Goal: Task Accomplishment & Management: Complete application form

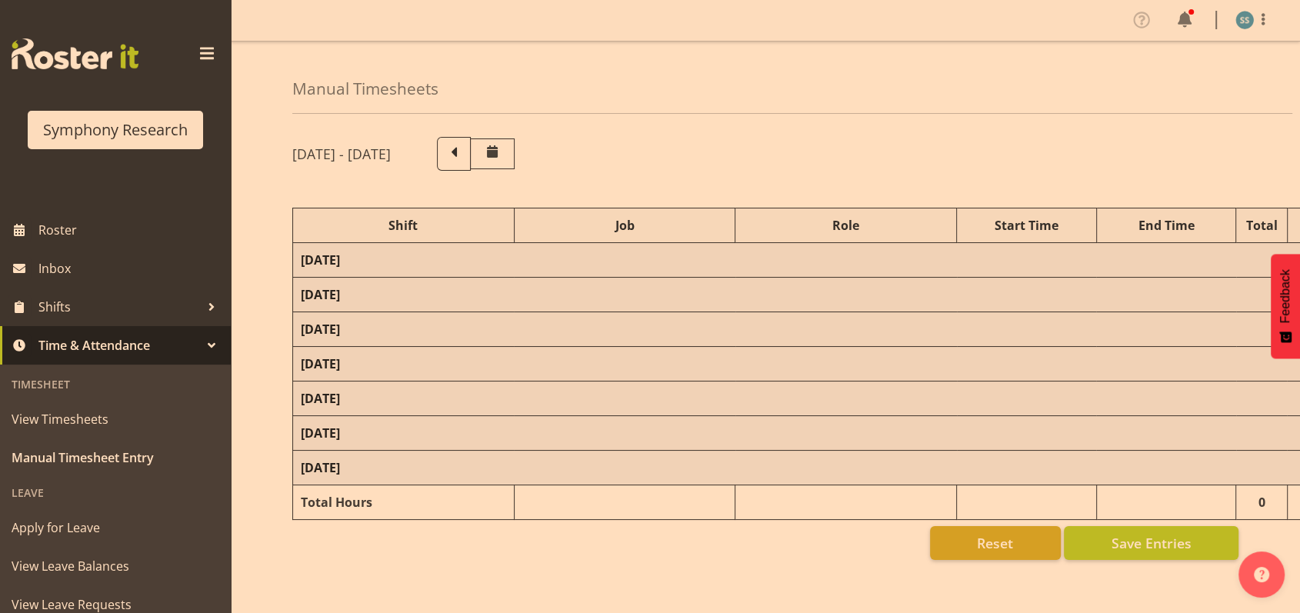
select select "26078"
select select "10420"
select select "47"
select select "26078"
select select "10420"
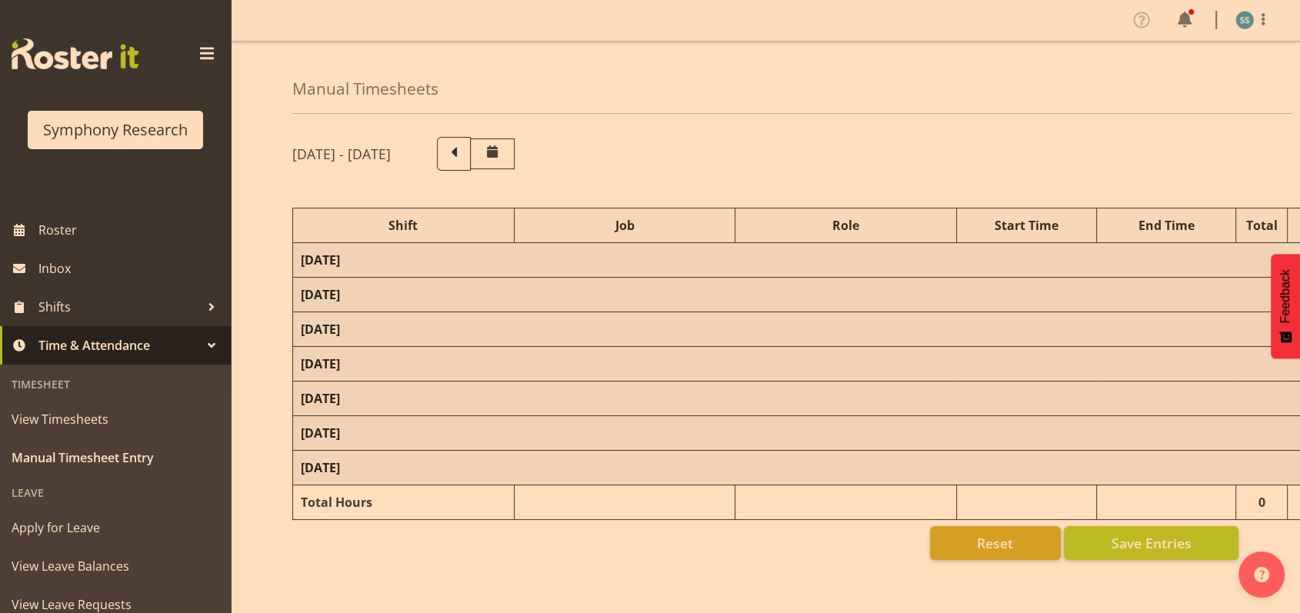
select select "47"
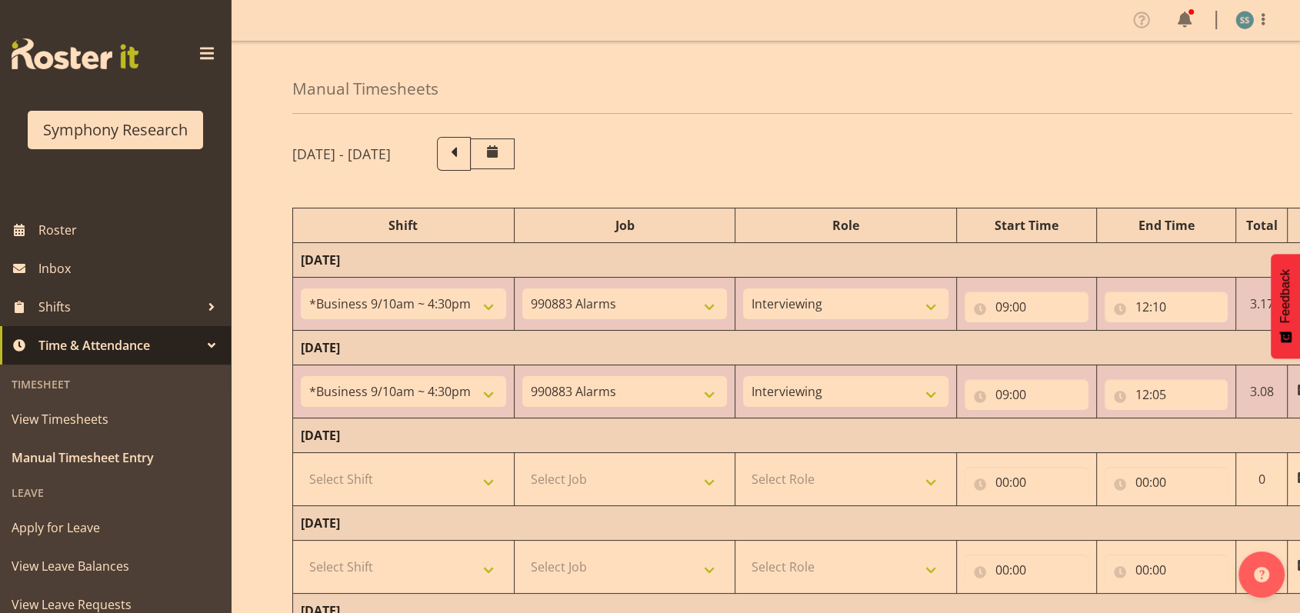
click at [195, 49] on span at bounding box center [207, 54] width 25 height 25
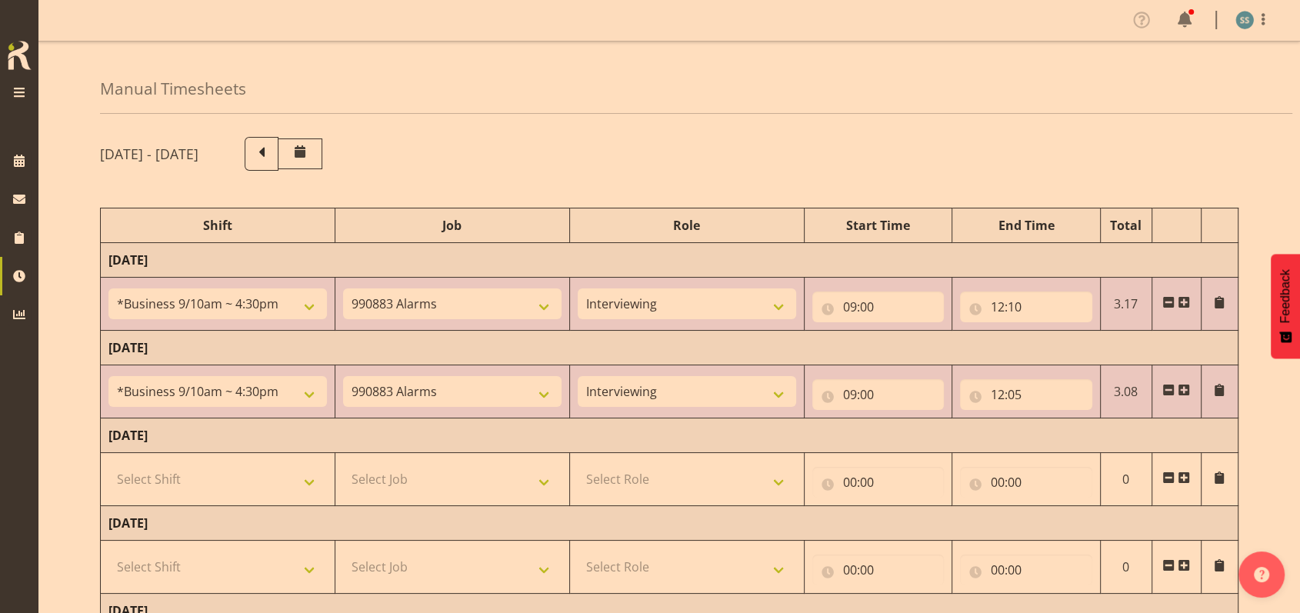
click at [1182, 390] on span at bounding box center [1184, 390] width 12 height 12
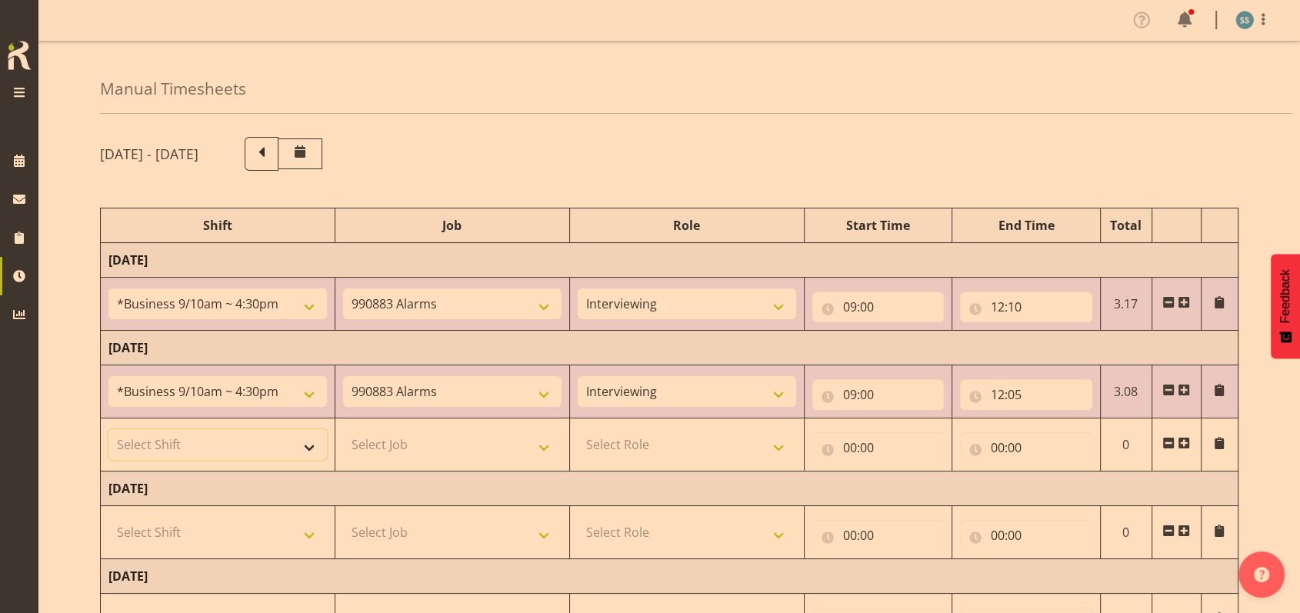
click at [312, 440] on select "Select Shift !!Weekend Residential (Roster IT Shift Label) *Business 9/10am ~ 4…" at bounding box center [217, 444] width 218 height 31
select select "48116"
click at [108, 429] on select "Select Shift !!Weekend Residential (Roster IT Shift Label) *Business 9/10am ~ 4…" at bounding box center [217, 444] width 218 height 31
click at [545, 446] on select "Select Job 550060 IF Admin 553492 World Poll Aus Wave 2 Main 2025 553500 BFM [D…" at bounding box center [452, 444] width 218 height 31
select select "10239"
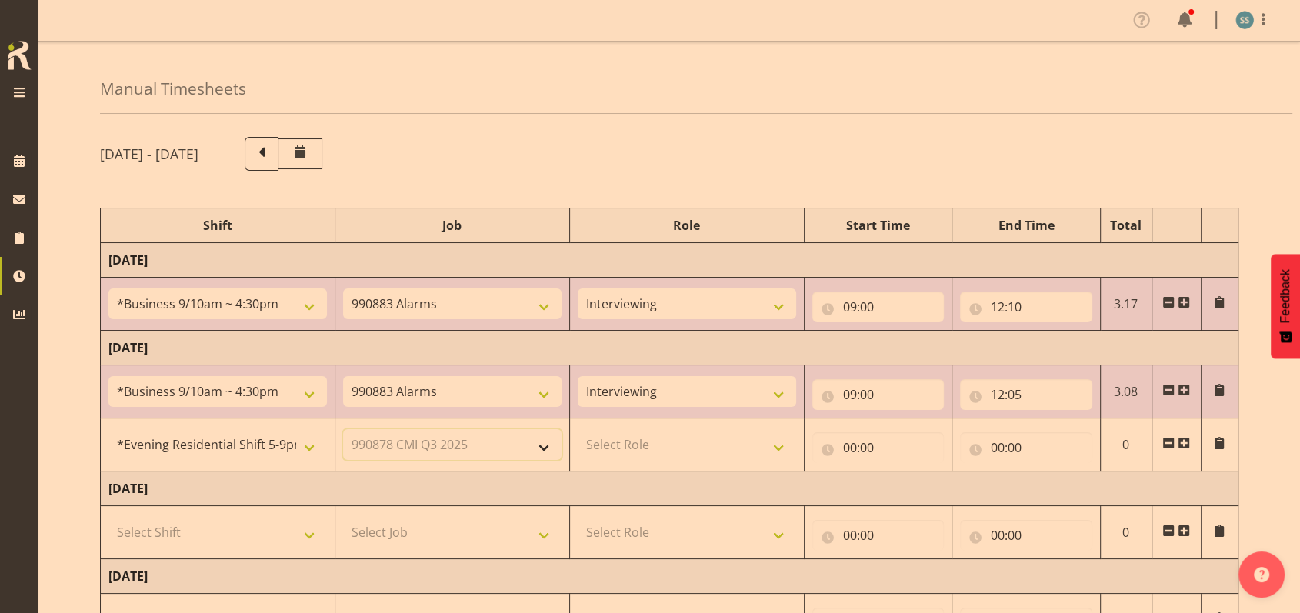
click at [343, 429] on select "Select Job 550060 IF Admin 553492 World Poll Aus Wave 2 Main 2025 553500 BFM [D…" at bounding box center [452, 444] width 218 height 31
click at [778, 447] on select "Select Role Briefing Interviewing" at bounding box center [687, 444] width 218 height 31
select select "47"
click at [578, 429] on select "Select Role Briefing Interviewing" at bounding box center [687, 444] width 218 height 31
click at [848, 445] on input "00:00" at bounding box center [878, 447] width 132 height 31
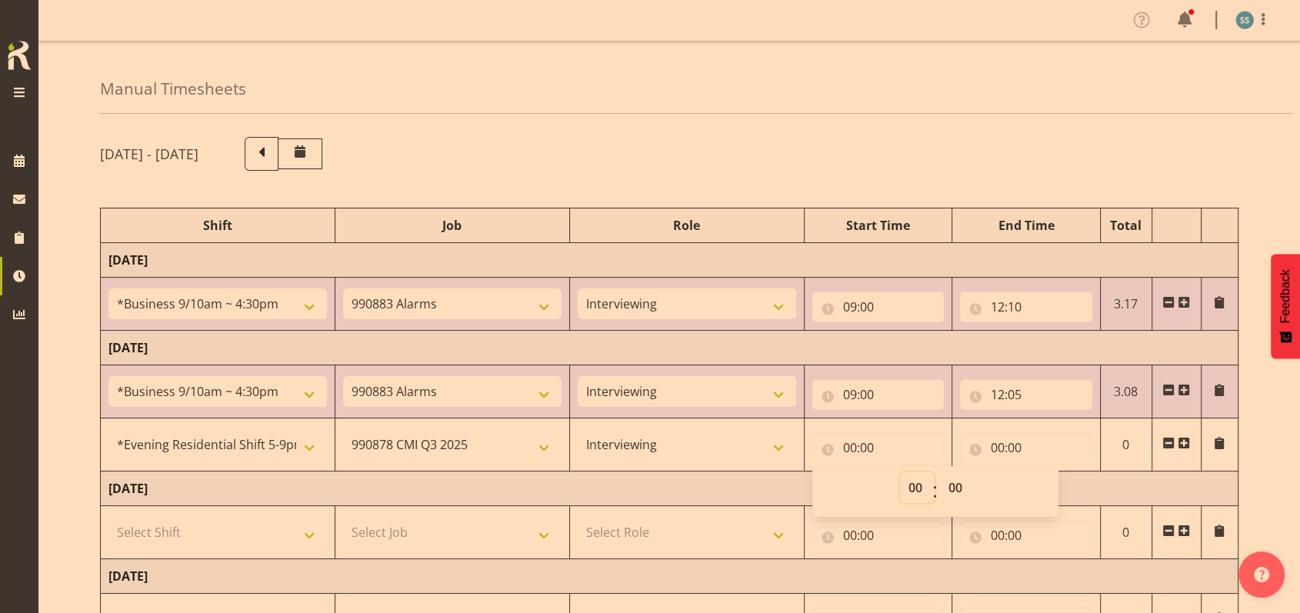
click at [915, 488] on select "00 01 02 03 04 05 06 07 08 09 10 11 12 13 14 15 16 17 18 19 20 21 22 23" at bounding box center [917, 487] width 35 height 31
select select "17"
click at [900, 472] on select "00 01 02 03 04 05 06 07 08 09 10 11 12 13 14 15 16 17 18 19 20 21 22 23" at bounding box center [917, 487] width 35 height 31
type input "17:00"
click at [997, 442] on input "00:00" at bounding box center [1026, 447] width 132 height 31
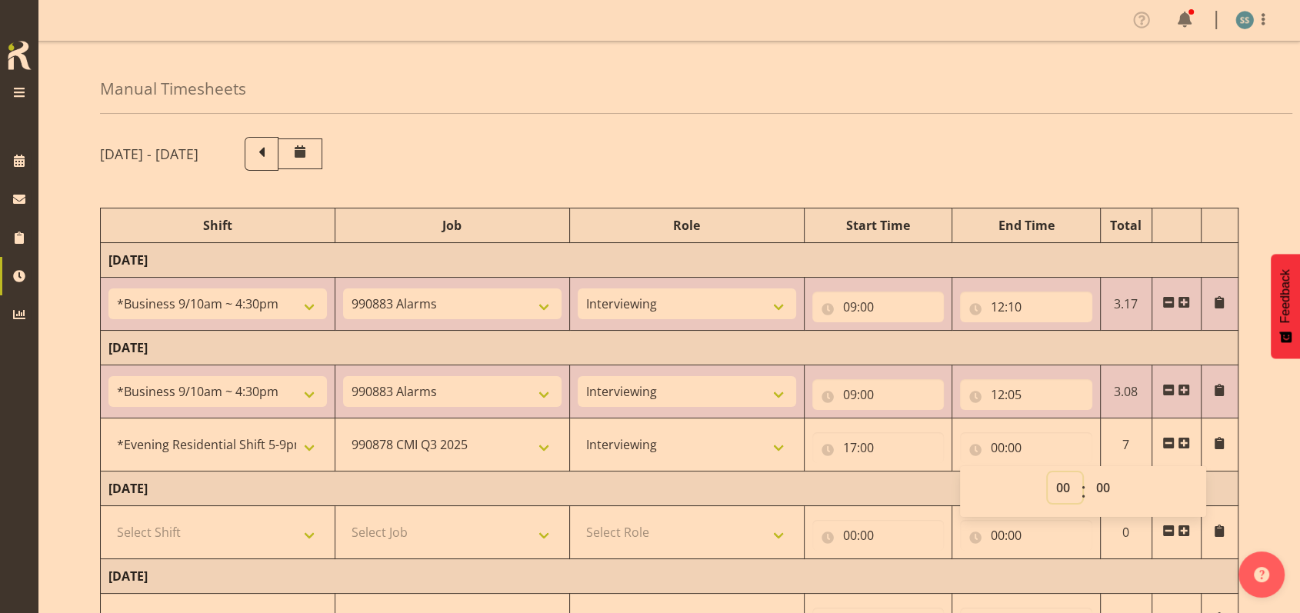
click at [1066, 484] on select "00 01 02 03 04 05 06 07 08 09 10 11 12 13 14 15 16 17 18 19 20 21 22 23" at bounding box center [1065, 487] width 35 height 31
select select "19"
click at [1048, 472] on select "00 01 02 03 04 05 06 07 08 09 10 11 12 13 14 15 16 17 18 19 20 21 22 23" at bounding box center [1065, 487] width 35 height 31
type input "19:00"
click at [1107, 480] on select "00 01 02 03 04 05 06 07 08 09 10 11 12 13 14 15 16 17 18 19 20 21 22 23 24 25 2…" at bounding box center [1105, 487] width 35 height 31
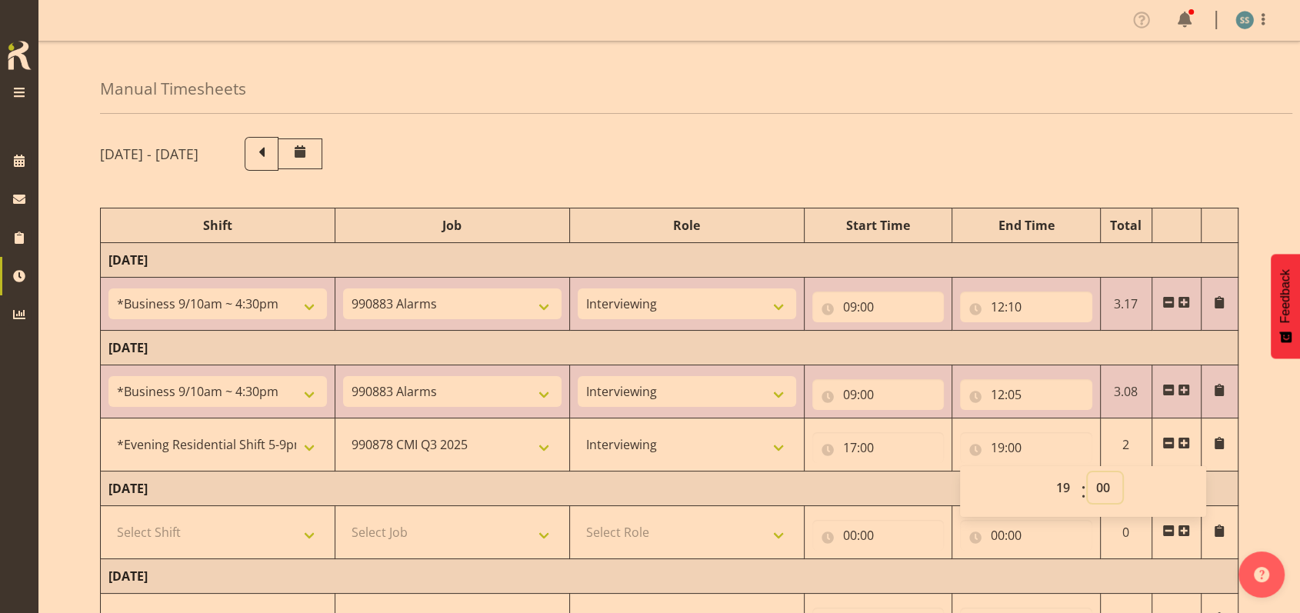
select select "25"
click at [1088, 472] on select "00 01 02 03 04 05 06 07 08 09 10 11 12 13 14 15 16 17 18 19 20 21 22 23 24 25 2…" at bounding box center [1105, 487] width 35 height 31
type input "19:25"
click at [1187, 441] on span at bounding box center [1184, 443] width 12 height 12
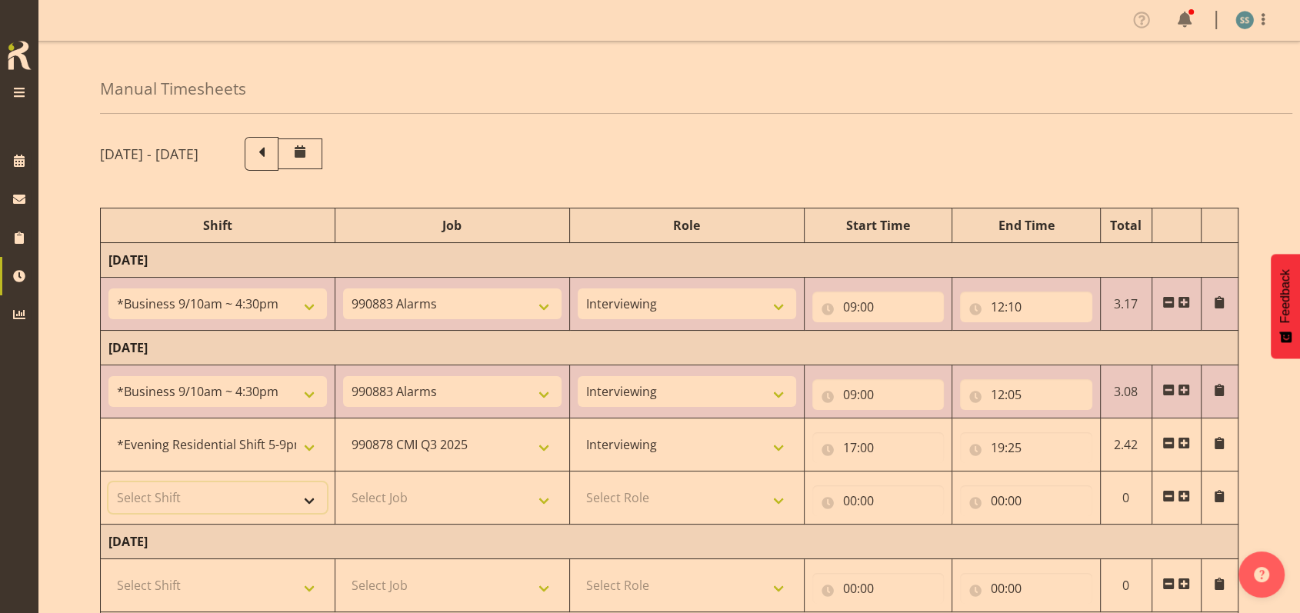
click at [306, 495] on select "Select Shift !!Weekend Residential (Roster IT Shift Label) *Business 9/10am ~ 4…" at bounding box center [217, 497] width 218 height 31
select select "48116"
click at [108, 482] on select "Select Shift !!Weekend Residential (Roster IT Shift Label) *Business 9/10am ~ 4…" at bounding box center [217, 497] width 218 height 31
click at [542, 497] on select "Select Job 550060 IF Admin 553492 World Poll Aus Wave 2 Main 2025 553500 BFM [D…" at bounding box center [452, 497] width 218 height 31
select select "10420"
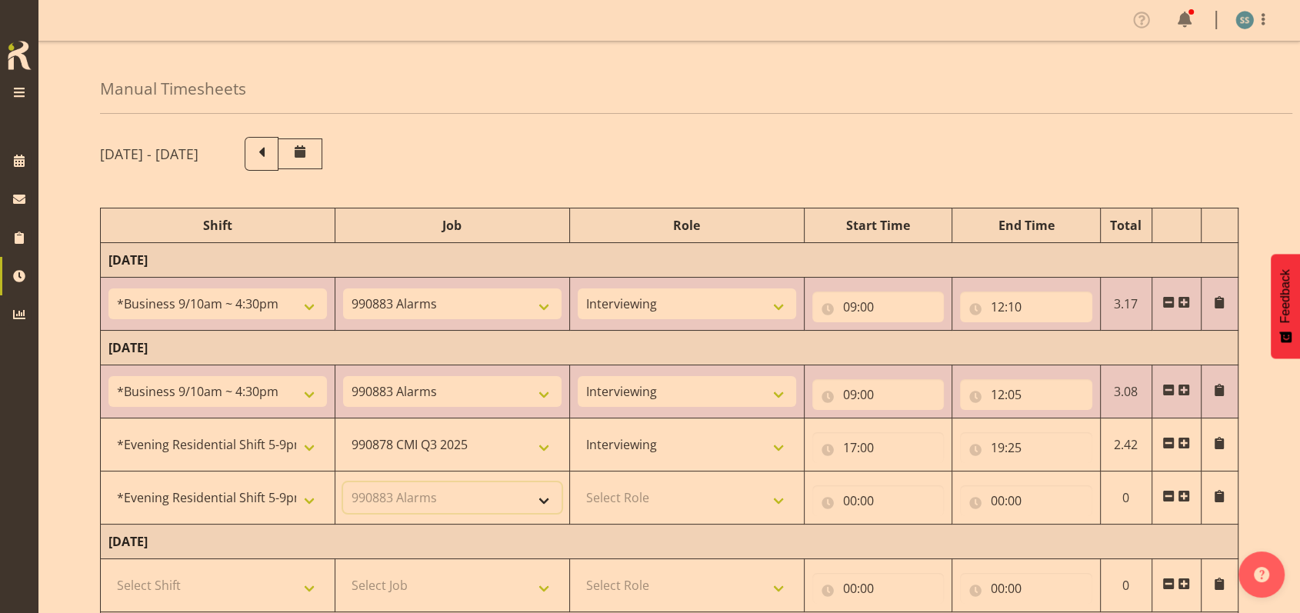
click at [343, 482] on select "Select Job 550060 IF Admin 553492 World Poll Aus Wave 2 Main 2025 553500 BFM [D…" at bounding box center [452, 497] width 218 height 31
click at [780, 500] on select "Select Role Briefing Interviewing" at bounding box center [687, 497] width 218 height 31
select select "47"
click at [578, 482] on select "Select Role Briefing Interviewing" at bounding box center [687, 497] width 218 height 31
click at [844, 502] on input "00:00" at bounding box center [878, 500] width 132 height 31
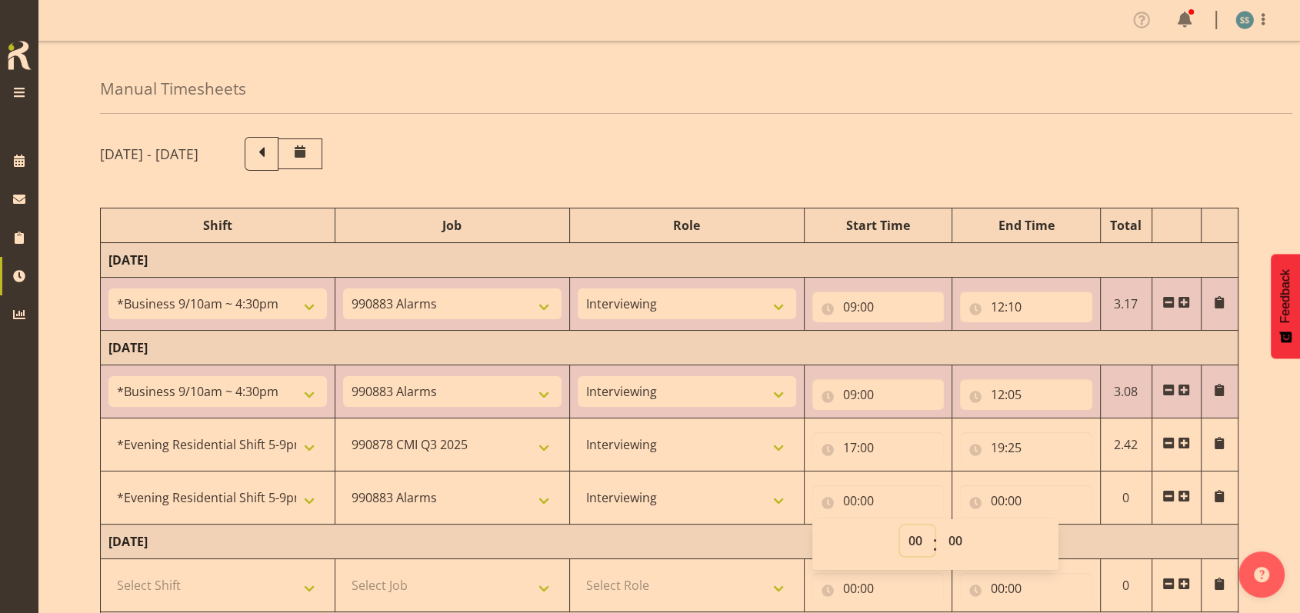
click at [915, 535] on select "00 01 02 03 04 05 06 07 08 09 10 11 12 13 14 15 16 17 18 19 20 21 22 23" at bounding box center [917, 540] width 35 height 31
select select "19"
click at [900, 525] on select "00 01 02 03 04 05 06 07 08 09 10 11 12 13 14 15 16 17 18 19 20 21 22 23" at bounding box center [917, 540] width 35 height 31
type input "19:00"
click at [959, 536] on select "00 01 02 03 04 05 06 07 08 09 10 11 12 13 14 15 16 17 18 19 20 21 22 23 24 25 2…" at bounding box center [957, 540] width 35 height 31
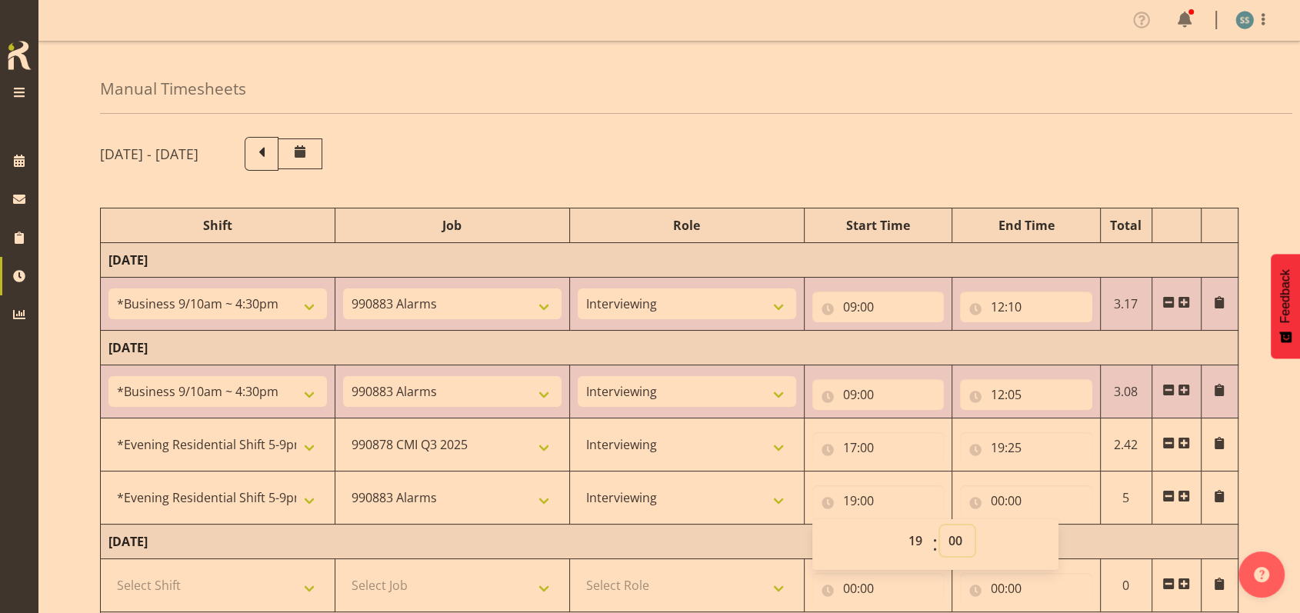
select select "25"
click at [940, 525] on select "00 01 02 03 04 05 06 07 08 09 10 11 12 13 14 15 16 17 18 19 20 21 22 23 24 25 2…" at bounding box center [957, 540] width 35 height 31
type input "19:25"
click at [996, 499] on input "00:00" at bounding box center [1026, 500] width 132 height 31
click at [1065, 538] on select "00 01 02 03 04 05 06 07 08 09 10 11 12 13 14 15 16 17 18 19 20 21 22 23" at bounding box center [1065, 540] width 35 height 31
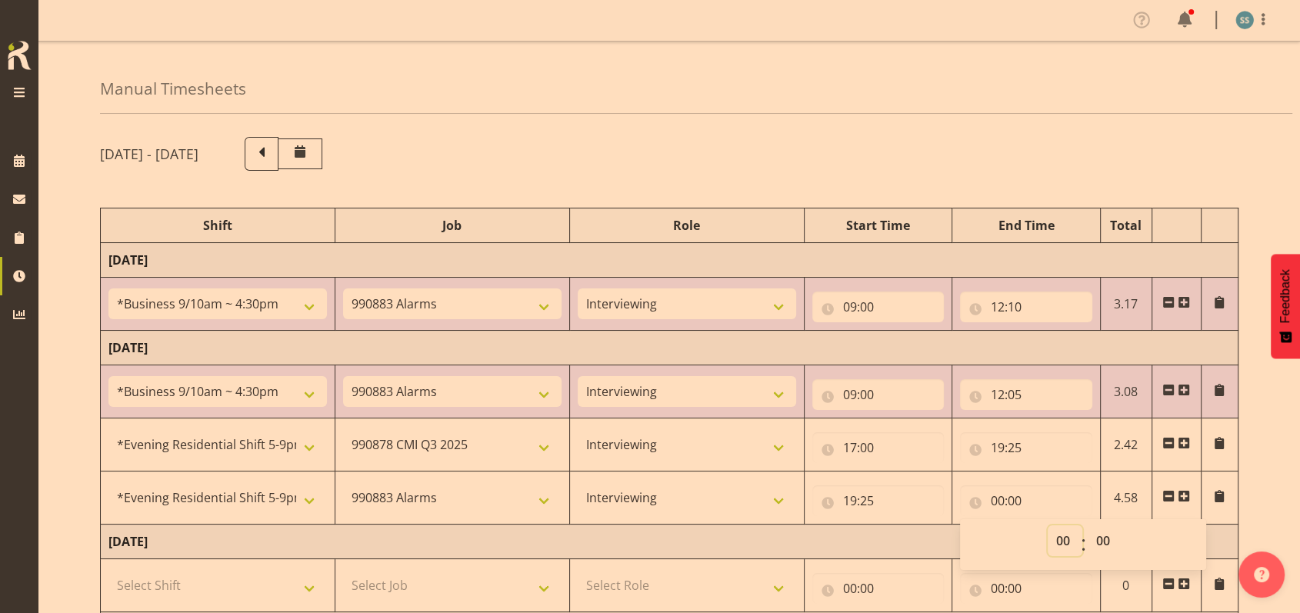
select select "20"
click at [1048, 525] on select "00 01 02 03 04 05 06 07 08 09 10 11 12 13 14 15 16 17 18 19 20 21 22 23" at bounding box center [1065, 540] width 35 height 31
type input "20:00"
click at [1099, 539] on select "00 01 02 03 04 05 06 07 08 09 10 11 12 13 14 15 16 17 18 19 20 21 22 23 24 25 2…" at bounding box center [1105, 540] width 35 height 31
select select "10"
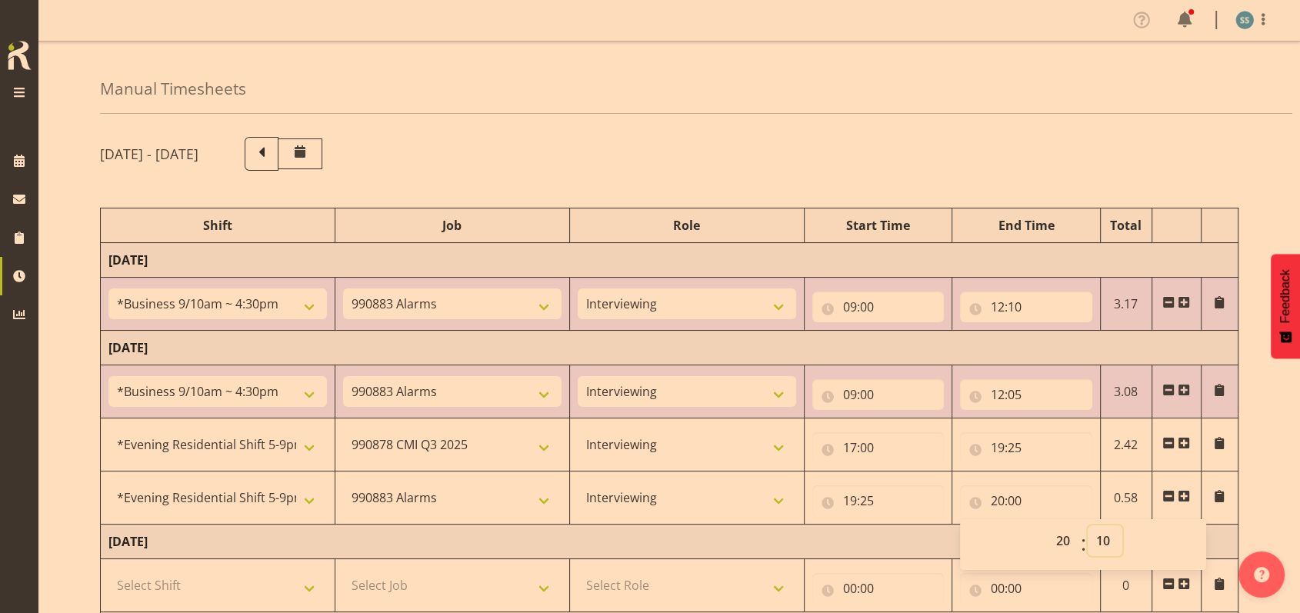
click at [1088, 525] on select "00 01 02 03 04 05 06 07 08 09 10 11 12 13 14 15 16 17 18 19 20 21 22 23 24 25 2…" at bounding box center [1105, 540] width 35 height 31
type input "20:10"
click at [1185, 501] on span at bounding box center [1184, 496] width 12 height 12
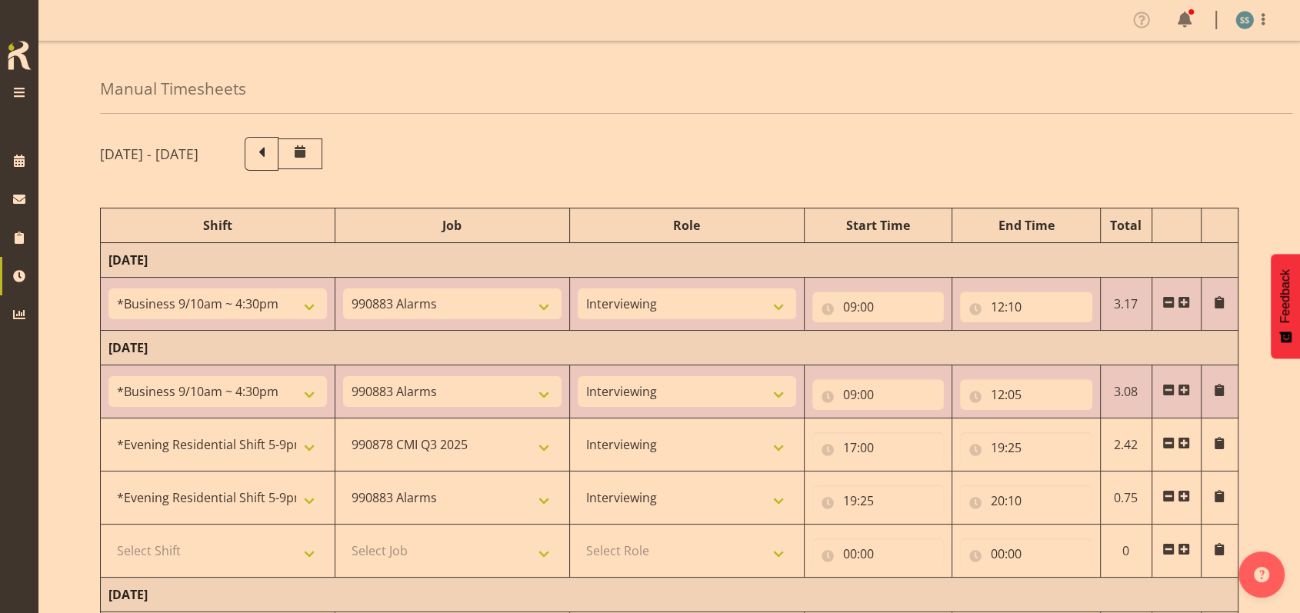
scroll to position [102, 0]
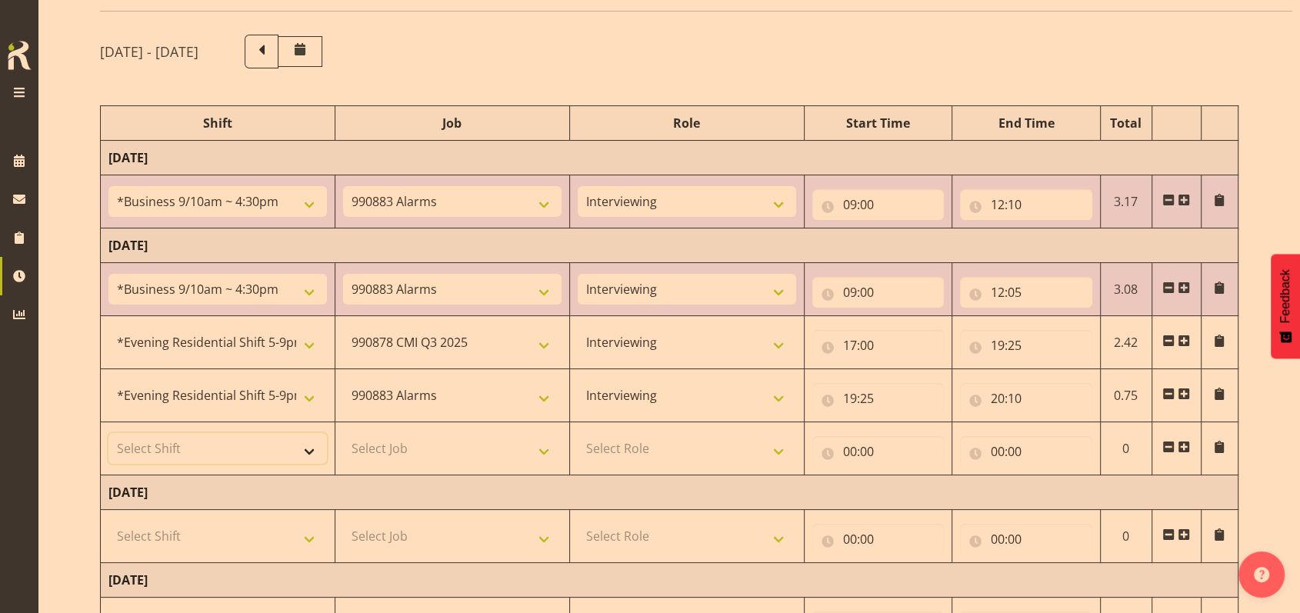
click at [309, 449] on select "Select Shift !!Weekend Residential (Roster IT Shift Label) *Business 9/10am ~ 4…" at bounding box center [217, 448] width 218 height 31
select select "48116"
click at [108, 433] on select "Select Shift !!Weekend Residential (Roster IT Shift Label) *Business 9/10am ~ 4…" at bounding box center [217, 448] width 218 height 31
click at [546, 452] on select "Select Job 550060 IF Admin 553492 World Poll Aus Wave 2 Main 2025 553500 BFM [D…" at bounding box center [452, 448] width 218 height 31
select select "10239"
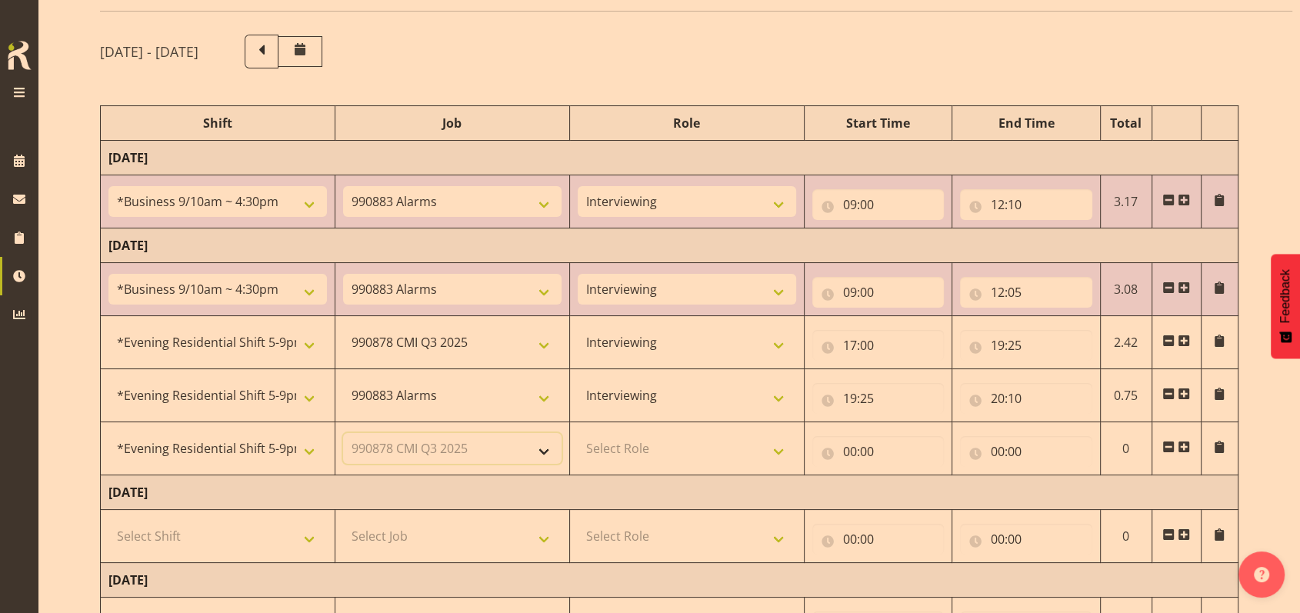
click at [343, 433] on select "Select Job 550060 IF Admin 553492 World Poll Aus Wave 2 Main 2025 553500 BFM [D…" at bounding box center [452, 448] width 218 height 31
click at [786, 452] on select "Select Role Briefing Interviewing" at bounding box center [687, 448] width 218 height 31
select select "47"
click at [578, 433] on select "Select Role Briefing Interviewing" at bounding box center [687, 448] width 218 height 31
click at [847, 452] on input "00:00" at bounding box center [878, 451] width 132 height 31
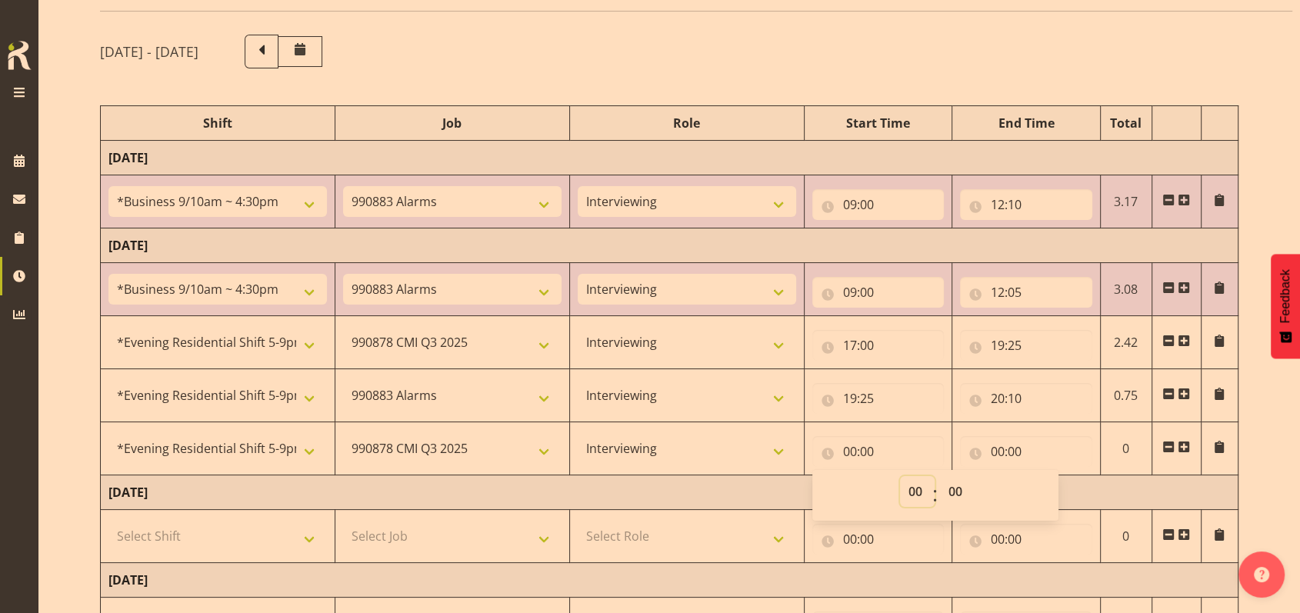
click at [913, 491] on select "00 01 02 03 04 05 06 07 08 09 10 11 12 13 14 15 16 17 18 19 20 21 22 23" at bounding box center [917, 491] width 35 height 31
select select "20"
click at [900, 476] on select "00 01 02 03 04 05 06 07 08 09 10 11 12 13 14 15 16 17 18 19 20 21 22 23" at bounding box center [917, 491] width 35 height 31
type input "20:00"
click at [952, 488] on select "00 01 02 03 04 05 06 07 08 09 10 11 12 13 14 15 16 17 18 19 20 21 22 23 24 25 2…" at bounding box center [957, 491] width 35 height 31
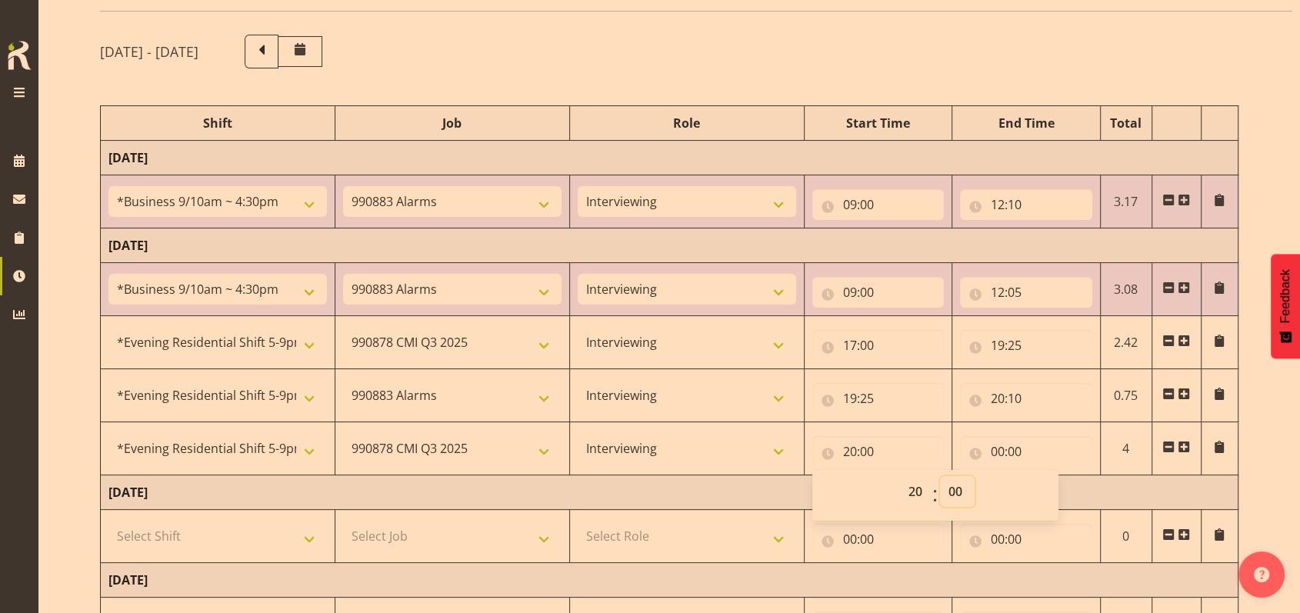
select select "10"
click at [940, 476] on select "00 01 02 03 04 05 06 07 08 09 10 11 12 13 14 15 16 17 18 19 20 21 22 23 24 25 2…" at bounding box center [957, 491] width 35 height 31
type input "20:10"
click at [999, 452] on input "00:00" at bounding box center [1026, 451] width 132 height 31
click at [1062, 492] on select "00 01 02 03 04 05 06 07 08 09 10 11 12 13 14 15 16 17 18 19 20 21 22 23" at bounding box center [1065, 491] width 35 height 31
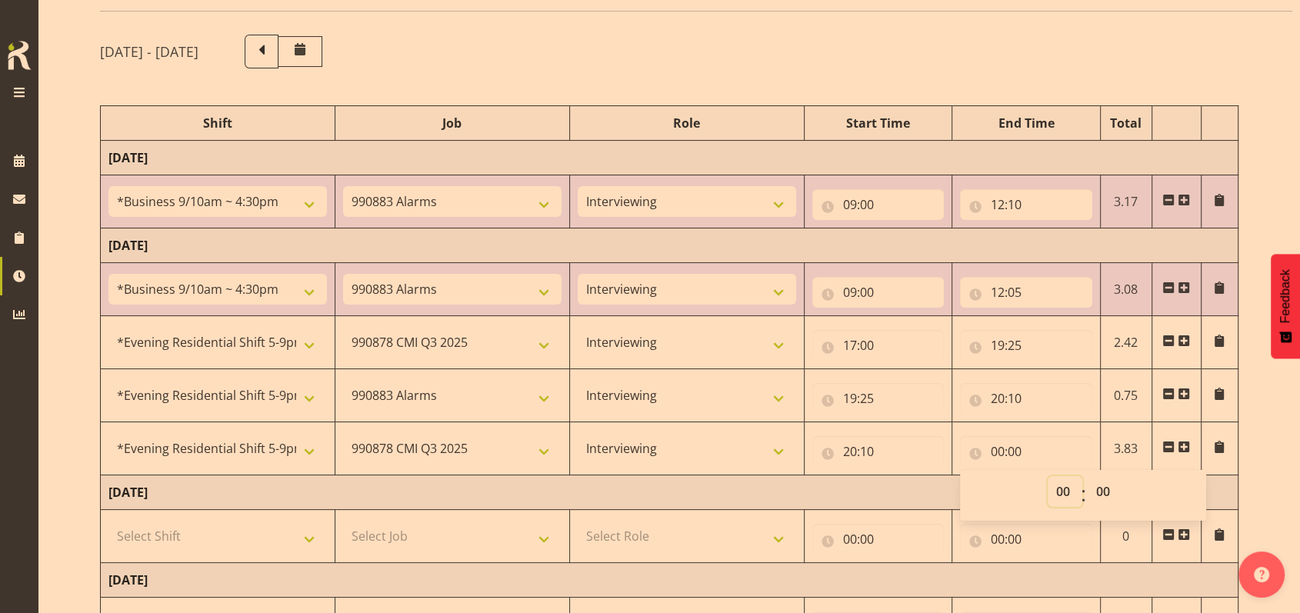
select select "21"
click at [1048, 476] on select "00 01 02 03 04 05 06 07 08 09 10 11 12 13 14 15 16 17 18 19 20 21 22 23" at bounding box center [1065, 491] width 35 height 31
type input "21:00"
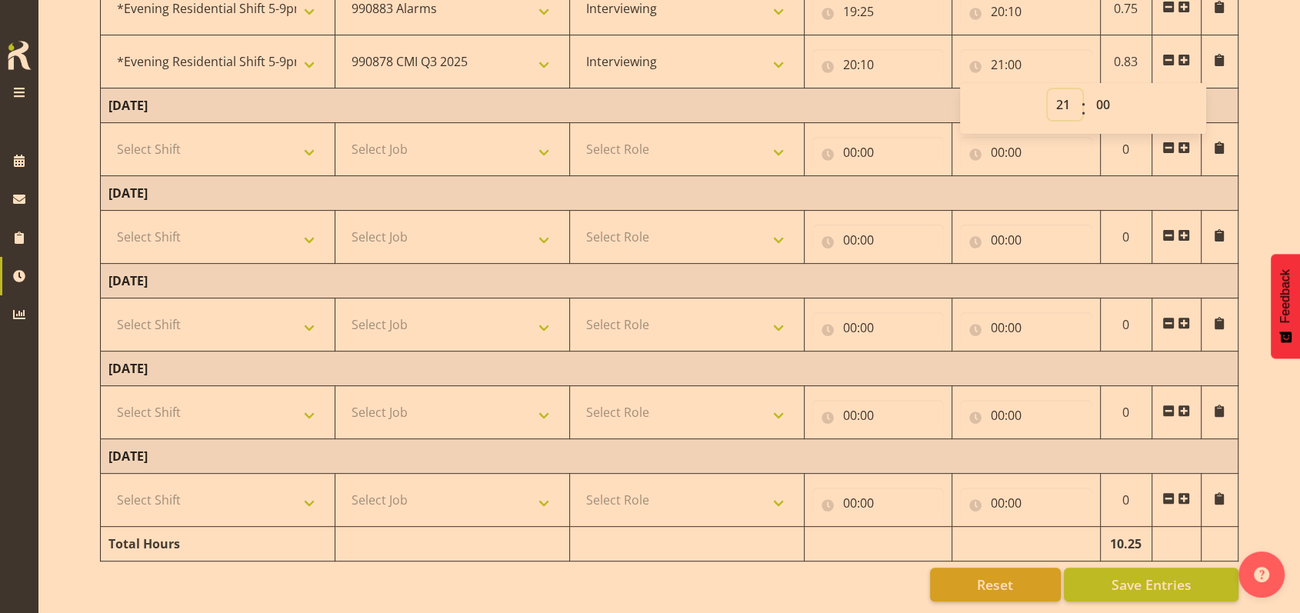
scroll to position [503, 0]
click at [1127, 575] on span "Save Entries" at bounding box center [1151, 585] width 80 height 20
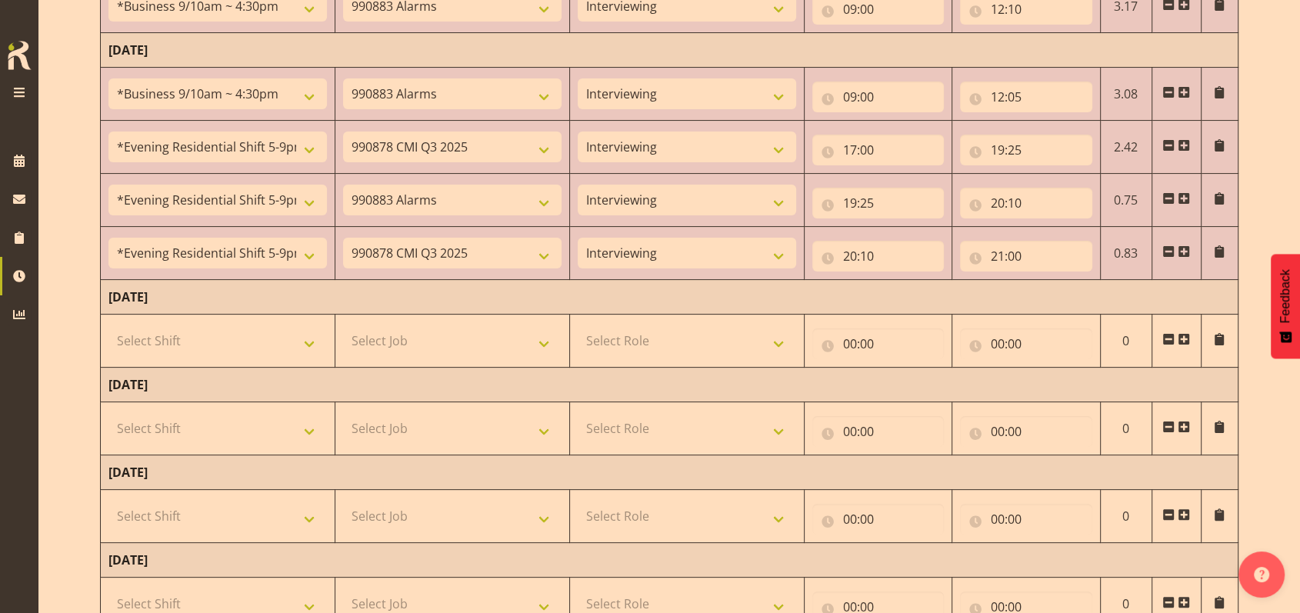
scroll to position [195, 0]
